Goal: Task Accomplishment & Management: Manage account settings

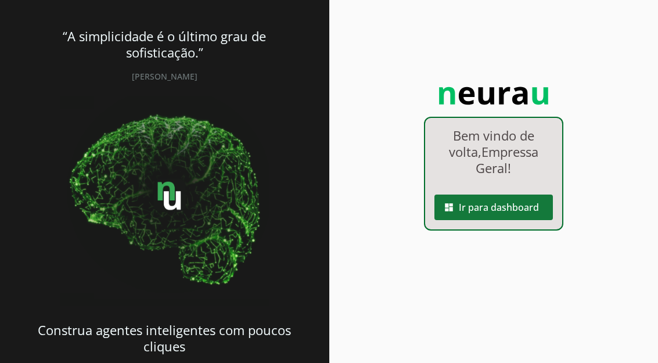
click at [495, 206] on span at bounding box center [493, 207] width 118 height 28
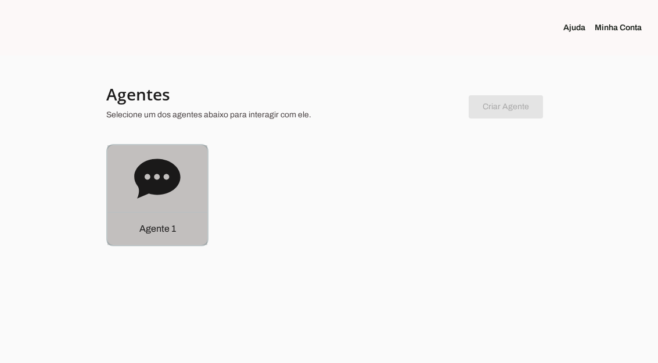
click at [182, 227] on div "Agente 1" at bounding box center [157, 228] width 100 height 33
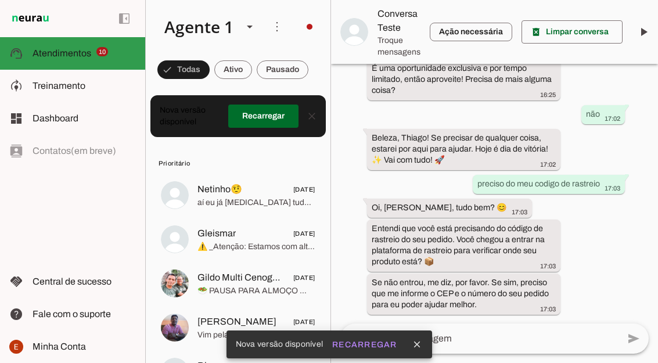
click at [107, 56] on slot at bounding box center [84, 53] width 103 height 14
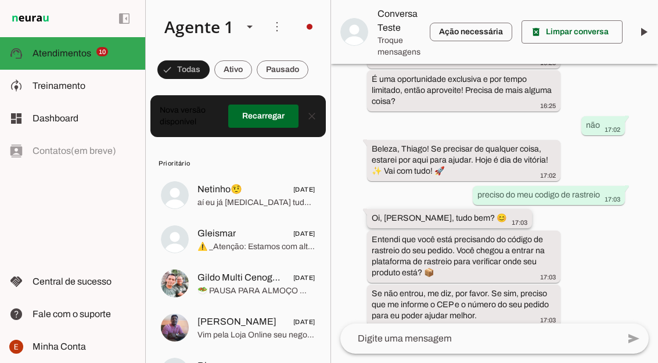
scroll to position [1465, 0]
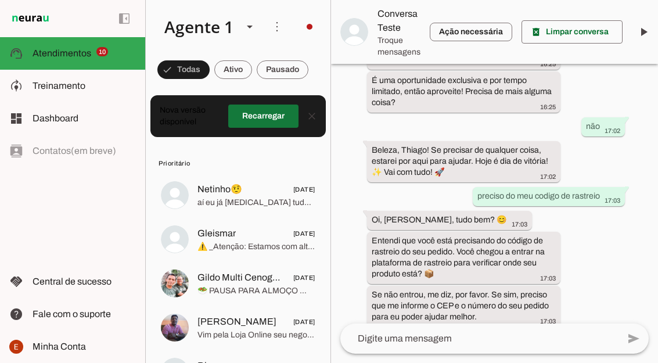
click at [265, 118] on span at bounding box center [263, 116] width 70 height 28
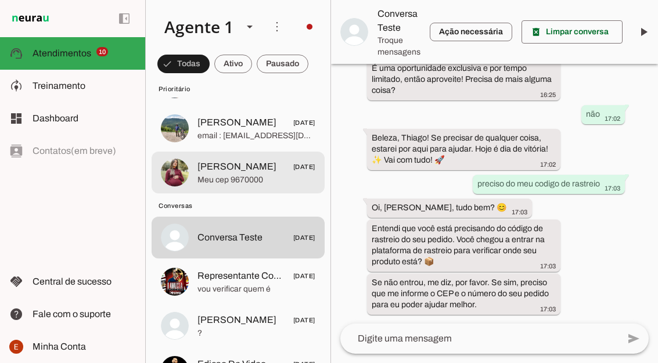
scroll to position [388, 0]
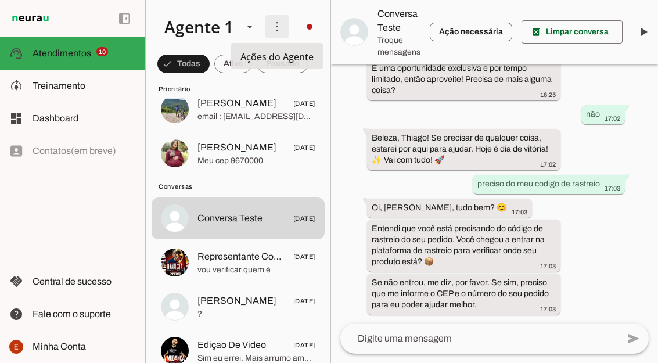
click at [278, 27] on span at bounding box center [277, 27] width 28 height 28
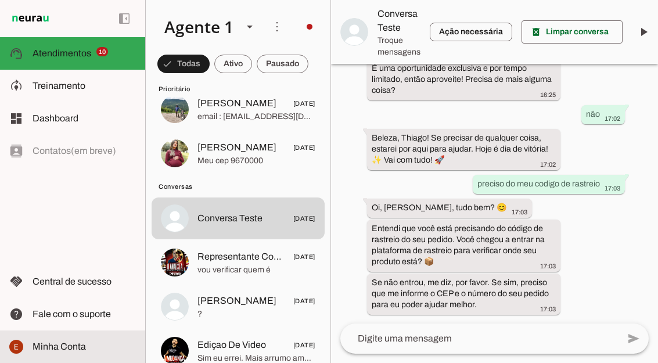
click at [84, 345] on span "Minha Conta" at bounding box center [59, 346] width 53 height 10
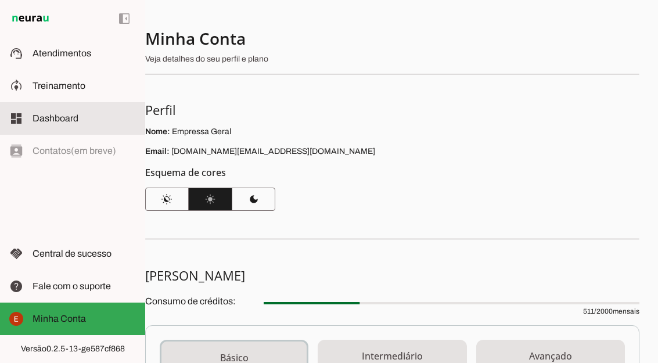
click at [91, 120] on slot at bounding box center [84, 118] width 103 height 14
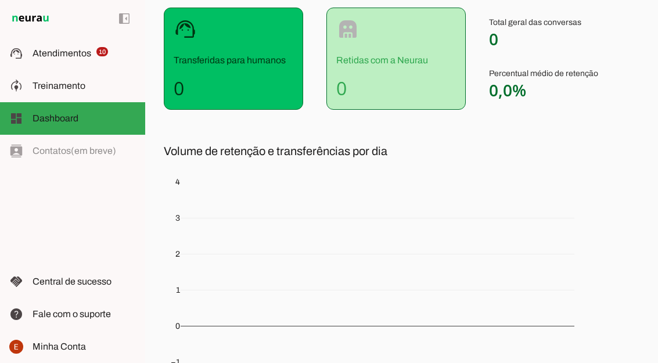
scroll to position [244, 0]
